Goal: Transaction & Acquisition: Download file/media

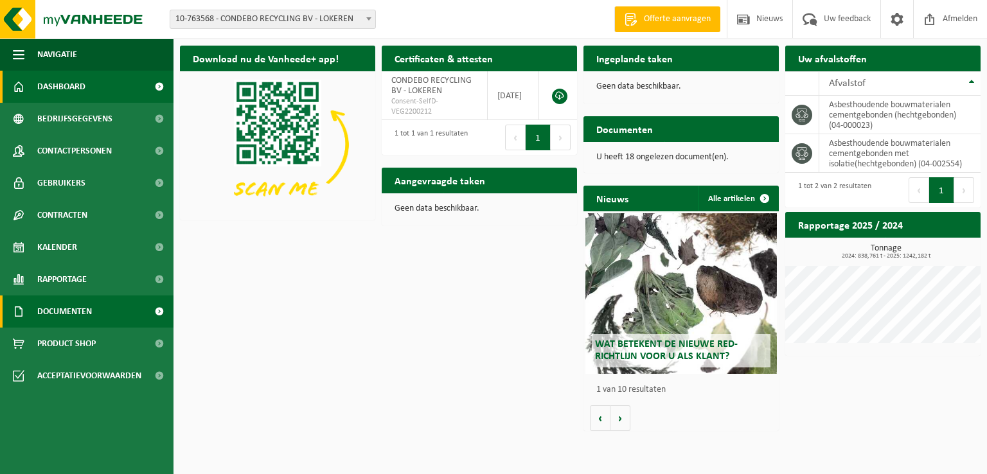
drag, startPoint x: 65, startPoint y: 312, endPoint x: 138, endPoint y: 320, distance: 73.0
click at [64, 312] on span "Documenten" at bounding box center [64, 312] width 55 height 32
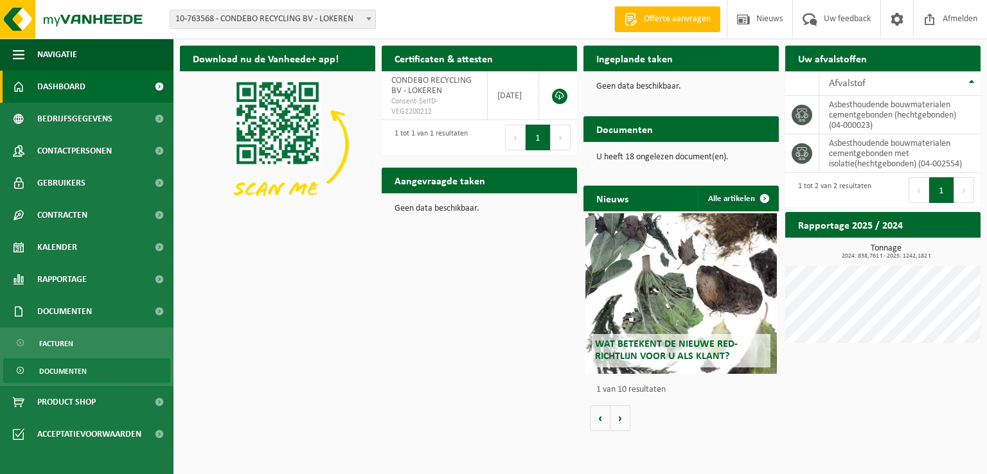
click at [64, 374] on span "Documenten" at bounding box center [63, 371] width 48 height 24
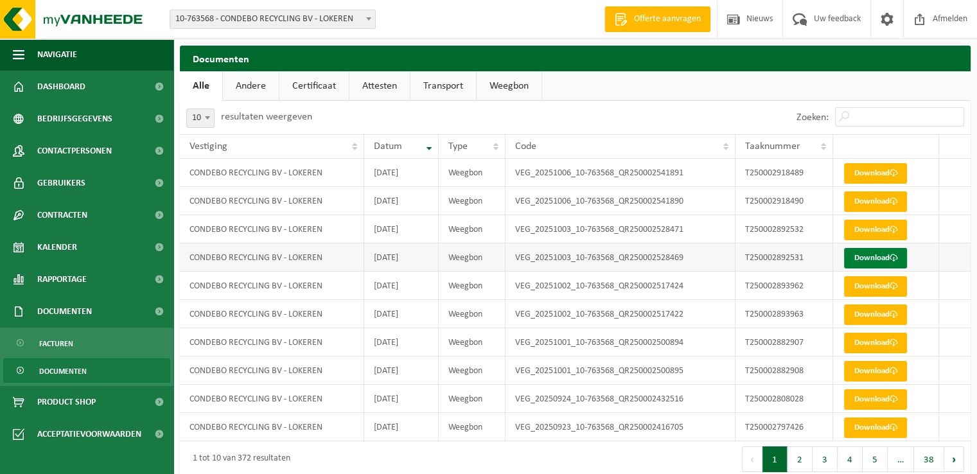
click at [881, 260] on link "Download" at bounding box center [875, 258] width 63 height 21
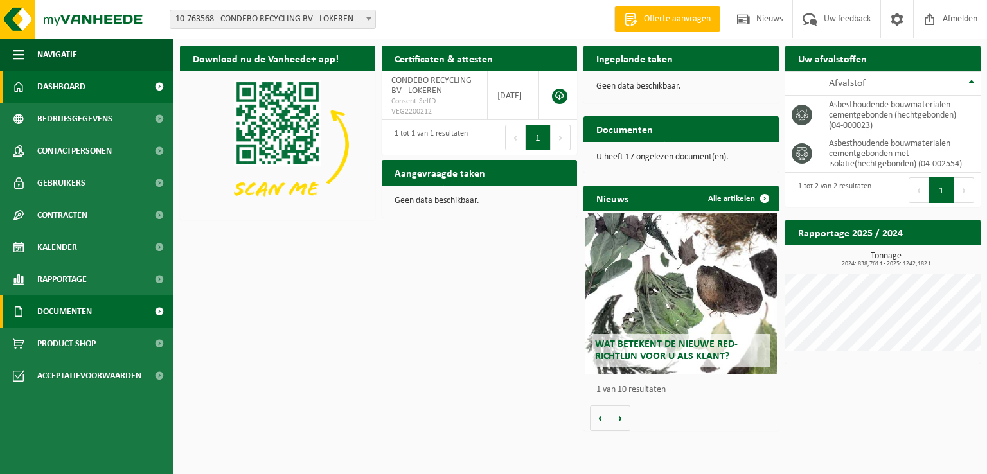
click at [77, 314] on span "Documenten" at bounding box center [64, 312] width 55 height 32
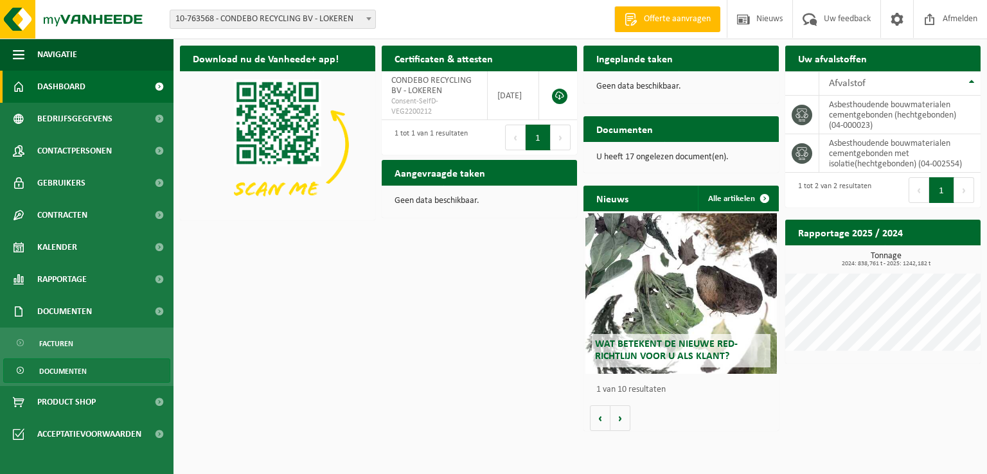
click at [64, 373] on span "Documenten" at bounding box center [63, 371] width 48 height 24
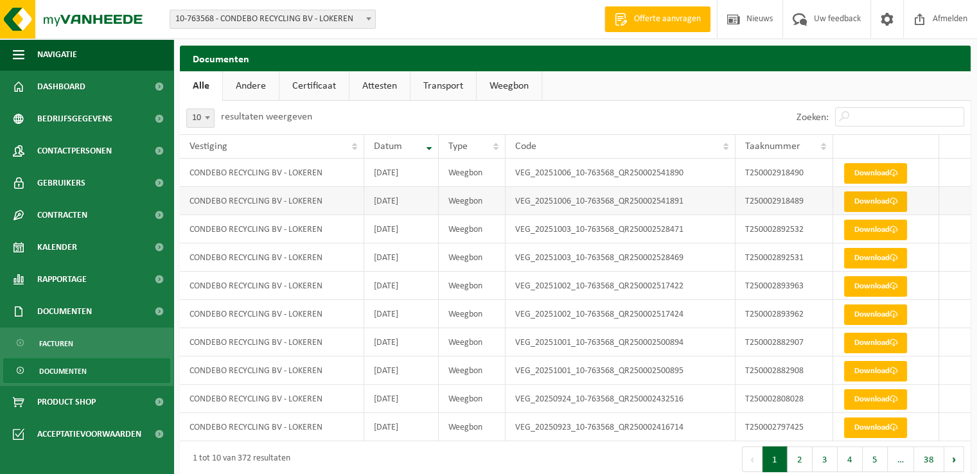
click at [877, 204] on link "Download" at bounding box center [875, 202] width 63 height 21
click at [864, 201] on link "Download" at bounding box center [875, 202] width 63 height 21
click at [868, 175] on link "Download" at bounding box center [875, 173] width 63 height 21
click at [472, 85] on link "Transport" at bounding box center [444, 86] width 66 height 30
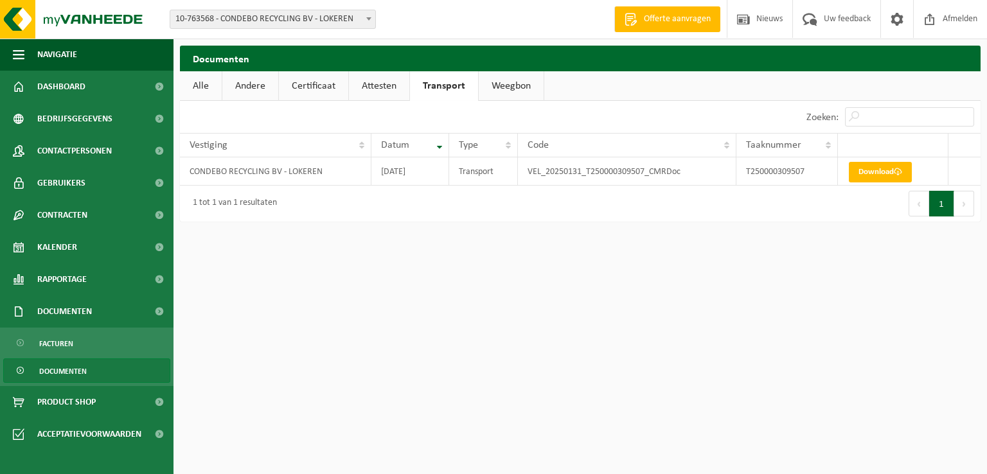
click at [489, 86] on link "Weegbon" at bounding box center [511, 86] width 65 height 30
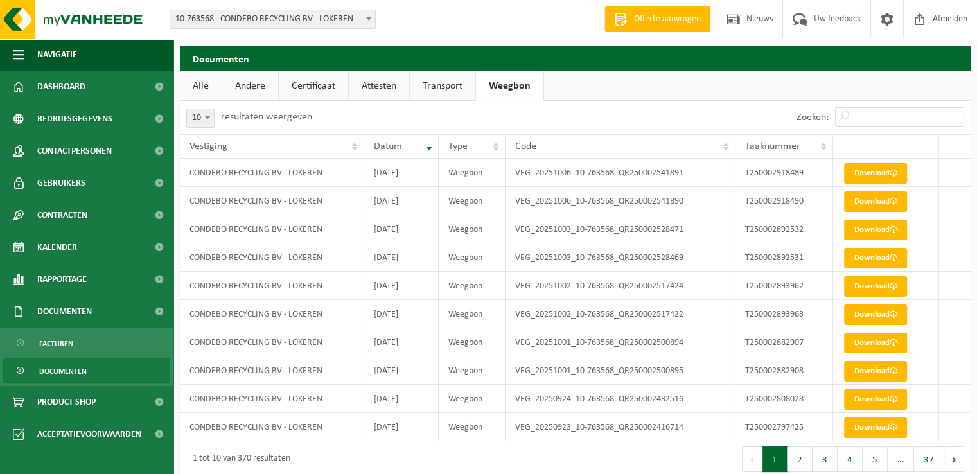
click at [393, 88] on link "Attesten" at bounding box center [379, 86] width 60 height 30
